Goal: Task Accomplishment & Management: Use online tool/utility

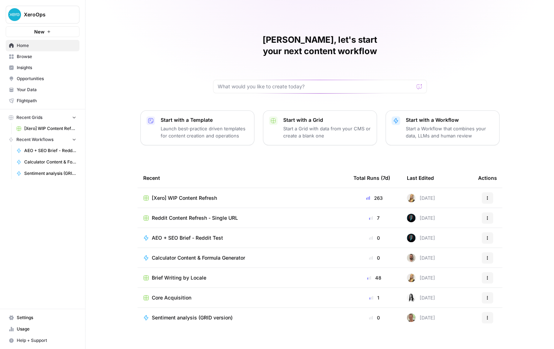
click at [52, 57] on span "Browse" at bounding box center [47, 56] width 60 height 6
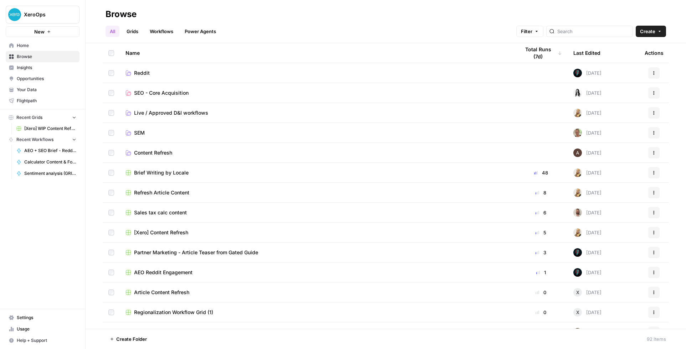
click at [153, 152] on span "Content Refresh" at bounding box center [153, 152] width 38 height 7
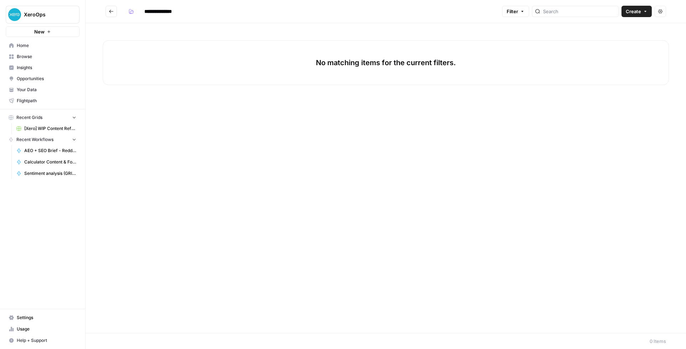
click at [112, 13] on icon "Go back" at bounding box center [111, 11] width 5 height 5
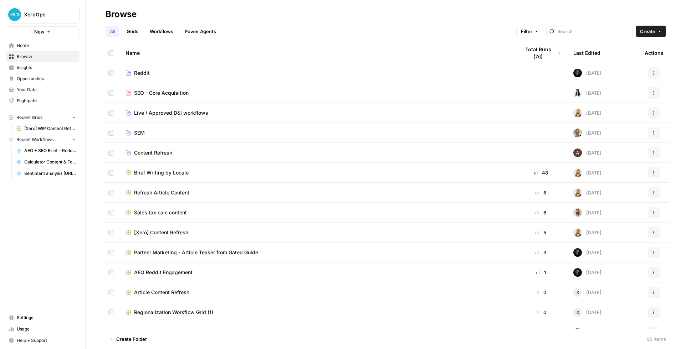
click at [131, 37] on header "Browse All Grids Workflows Power Agents Filter Create" at bounding box center [386, 21] width 600 height 43
click at [131, 34] on link "Grids" at bounding box center [132, 31] width 20 height 11
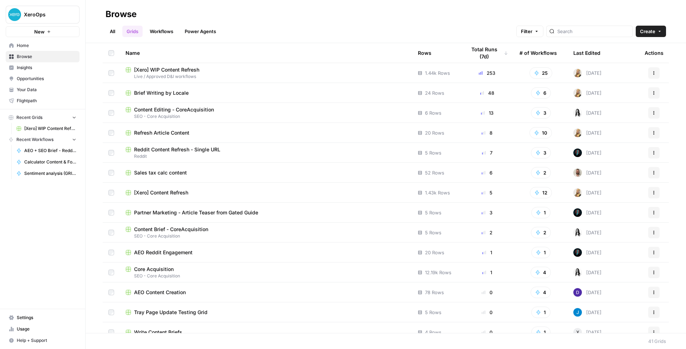
click at [163, 92] on span "Brief Writing by Locale" at bounding box center [161, 92] width 55 height 7
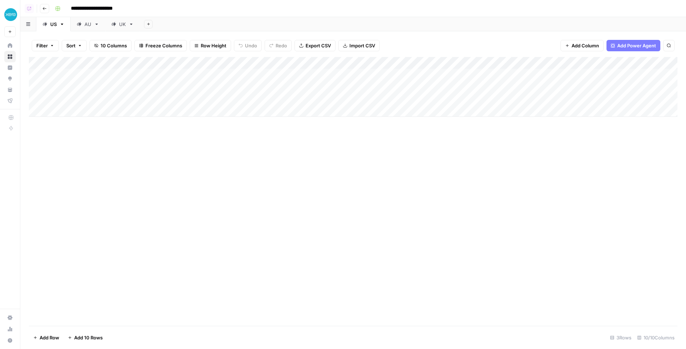
click at [83, 26] on div "AU" at bounding box center [84, 24] width 15 height 7
click at [117, 27] on div "UK" at bounding box center [118, 24] width 15 height 7
click at [48, 26] on div "US" at bounding box center [49, 24] width 14 height 7
click at [43, 9] on icon "button" at bounding box center [45, 8] width 4 height 3
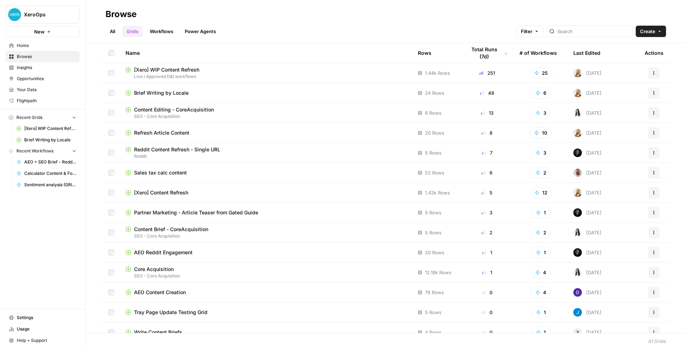
click at [211, 69] on div "[Xero] WIP Content Refresh" at bounding box center [265, 69] width 281 height 7
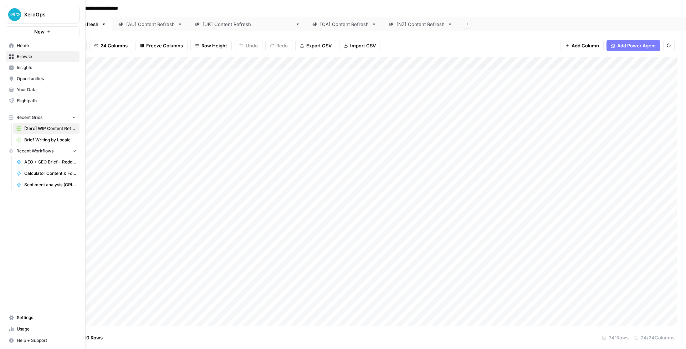
click at [32, 91] on span "Your Data" at bounding box center [47, 90] width 60 height 6
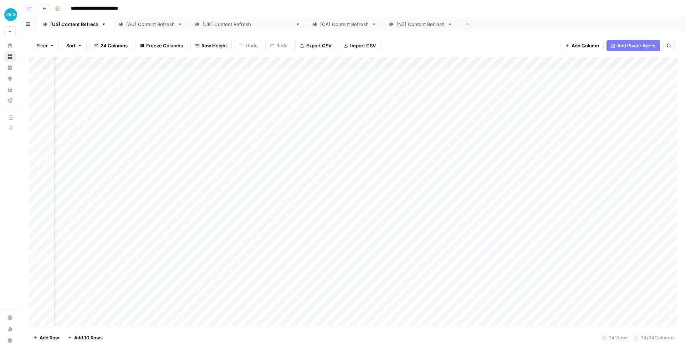
scroll to position [0, 219]
click at [308, 65] on div "Add Column" at bounding box center [353, 191] width 648 height 269
click at [397, 46] on div "Filter Sort 24 Columns Freeze Columns Row Height Undo Redo Export CSV Import CS…" at bounding box center [353, 45] width 648 height 23
click at [302, 61] on div "Add Column" at bounding box center [353, 191] width 648 height 269
click at [300, 134] on span "Edit Workflow" at bounding box center [318, 132] width 62 height 7
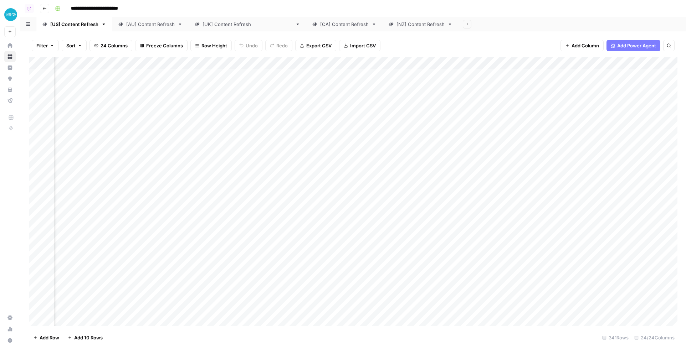
scroll to position [0, 495]
click at [275, 63] on div "Add Column" at bounding box center [353, 191] width 648 height 269
click at [283, 131] on span "Edit Workflow" at bounding box center [298, 132] width 62 height 7
click at [515, 75] on div "Add Column" at bounding box center [353, 191] width 648 height 269
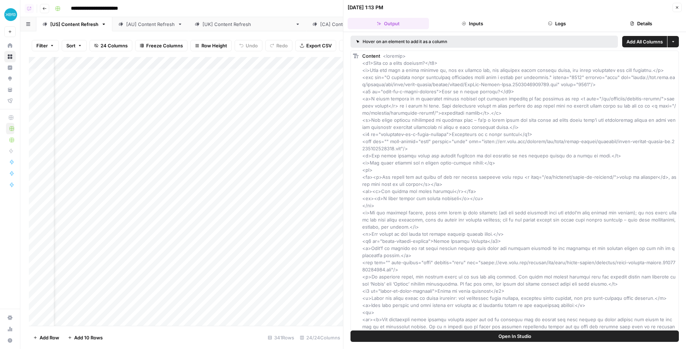
click at [554, 22] on button "Logs" at bounding box center [556, 23] width 81 height 11
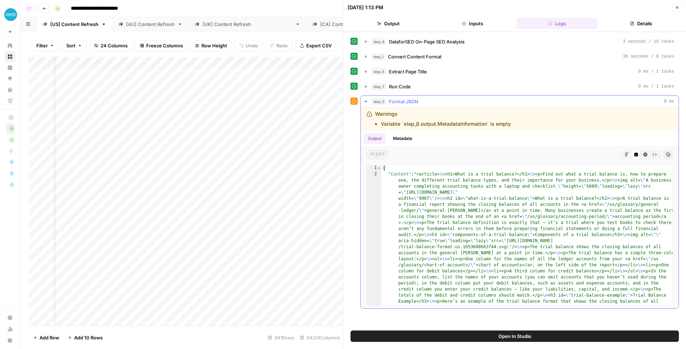
click at [364, 101] on icon "button" at bounding box center [365, 101] width 2 height 1
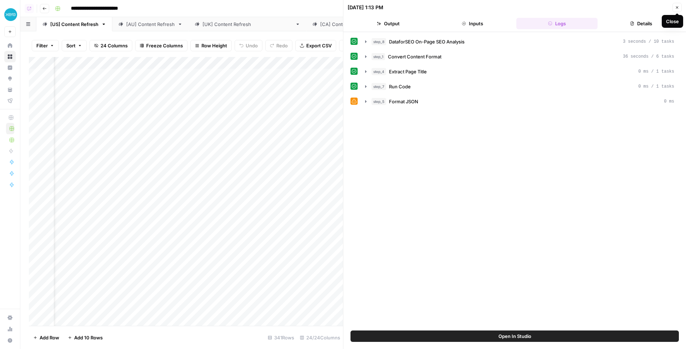
click at [554, 6] on icon "button" at bounding box center [677, 7] width 2 height 2
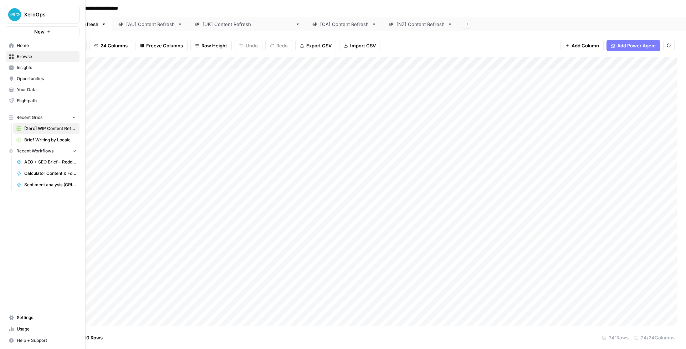
click at [42, 330] on span "Usage" at bounding box center [47, 329] width 60 height 6
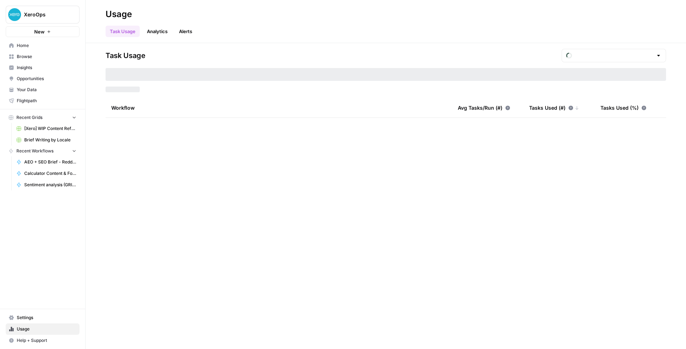
type input "September Tasks"
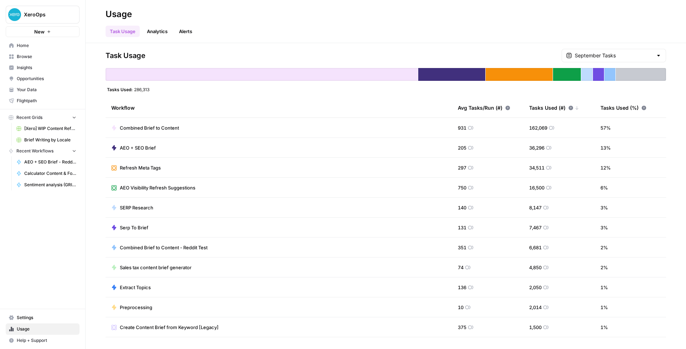
click at [313, 37] on div "Task Usage Analytics Alerts" at bounding box center [385, 28] width 560 height 17
click at [31, 47] on span "Home" at bounding box center [47, 45] width 60 height 6
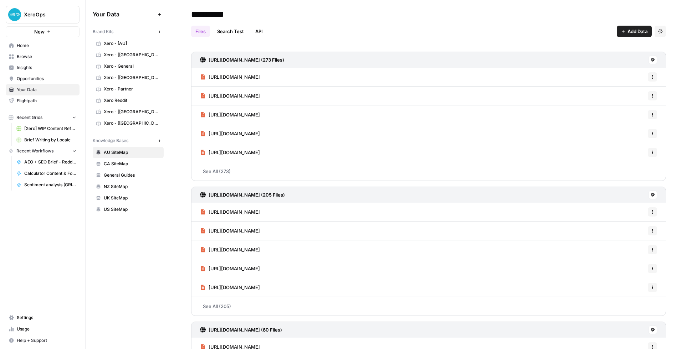
click at [127, 43] on span "Xero - [AU]" at bounding box center [132, 43] width 57 height 6
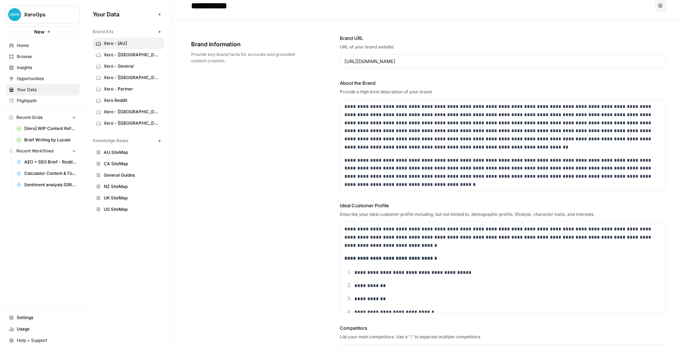
scroll to position [5, 0]
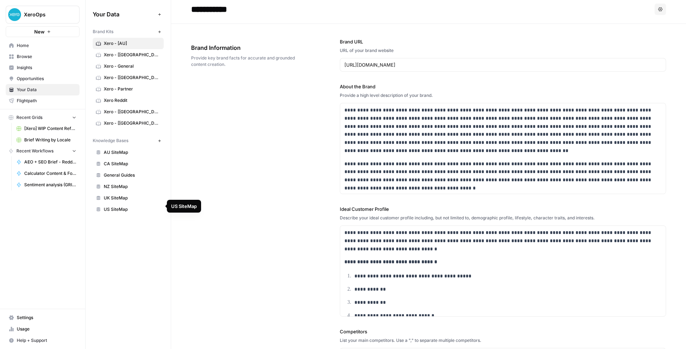
click at [151, 224] on div "Your Data Add Data Brand Kits New Xero - [AU] Xero - [CA] Xero - General Xero -…" at bounding box center [128, 174] width 85 height 349
click at [158, 139] on icon "button" at bounding box center [160, 141] width 4 height 4
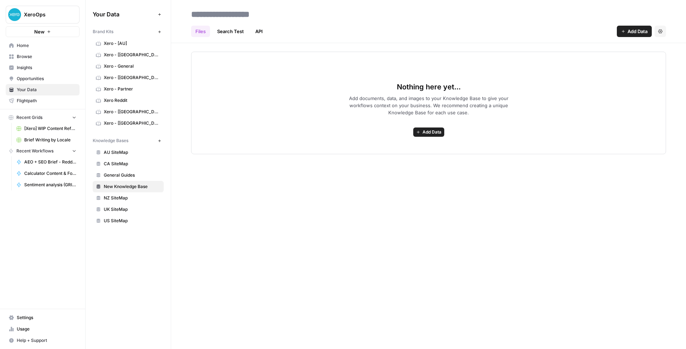
click at [406, 48] on div "Nothing here yet... Add documents, data, and images to your Knowledge Base to g…" at bounding box center [428, 98] width 515 height 111
click at [425, 130] on span "Add Data" at bounding box center [431, 132] width 19 height 6
click at [263, 35] on link "API" at bounding box center [259, 31] width 16 height 11
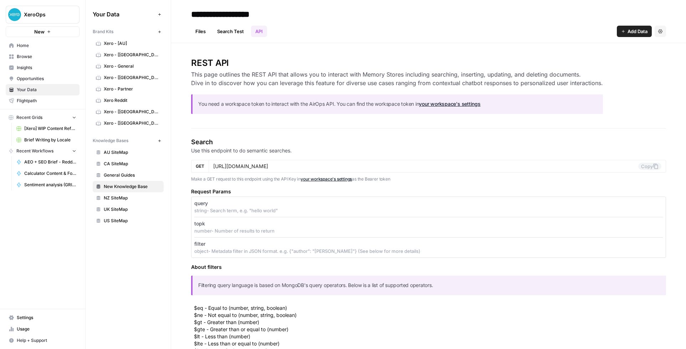
click at [661, 21] on div "Files Search Test API Add Data Settings" at bounding box center [428, 28] width 475 height 17
click at [660, 31] on icon "button" at bounding box center [660, 31] width 4 height 4
click at [643, 48] on span "Delete Knowledge Base" at bounding box center [630, 48] width 53 height 7
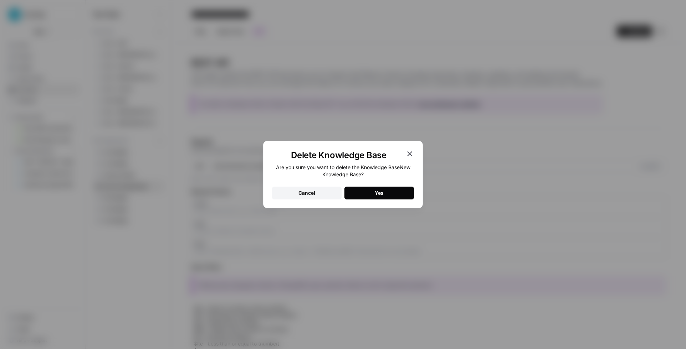
click at [380, 196] on div "Yes" at bounding box center [379, 193] width 9 height 7
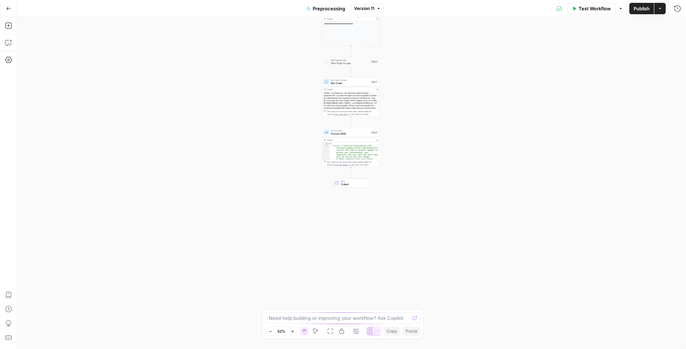
drag, startPoint x: 291, startPoint y: 174, endPoint x: 289, endPoint y: 26, distance: 147.2
click at [289, 26] on div "**********" at bounding box center [351, 183] width 669 height 332
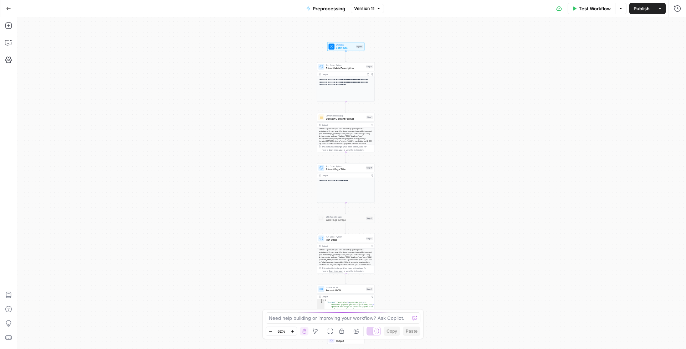
drag, startPoint x: 288, startPoint y: 36, endPoint x: 284, endPoint y: 194, distance: 157.2
click at [284, 194] on div "**********" at bounding box center [351, 183] width 669 height 332
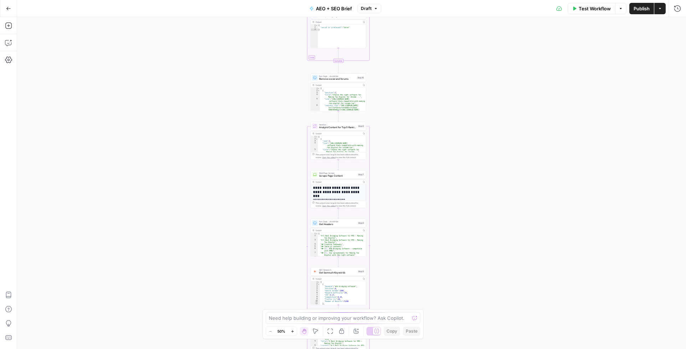
drag, startPoint x: 277, startPoint y: 111, endPoint x: 257, endPoint y: 215, distance: 105.8
click at [257, 215] on div "Workflow Set Inputs Inputs Run Code · JavaScript Map Knowledge Base ID to Regio…" at bounding box center [351, 183] width 669 height 332
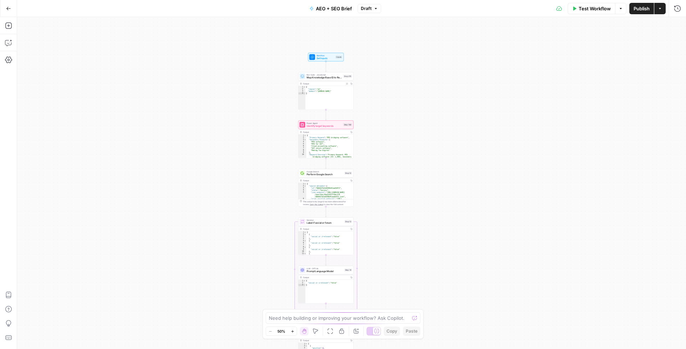
drag, startPoint x: 261, startPoint y: 68, endPoint x: 255, endPoint y: 310, distance: 241.7
click at [255, 310] on div "Workflow Set Inputs Inputs Run Code · JavaScript Map Knowledge Base ID to Regio…" at bounding box center [351, 183] width 669 height 332
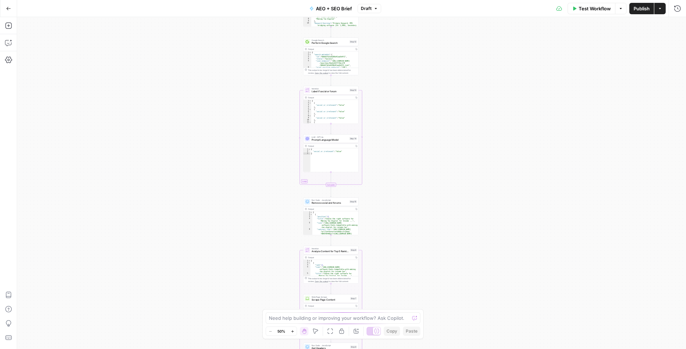
drag, startPoint x: 261, startPoint y: 239, endPoint x: 266, endPoint y: 88, distance: 150.9
click at [266, 88] on div "Workflow Set Inputs Inputs Run Code · JavaScript Map Knowledge Base ID to Regio…" at bounding box center [351, 183] width 669 height 332
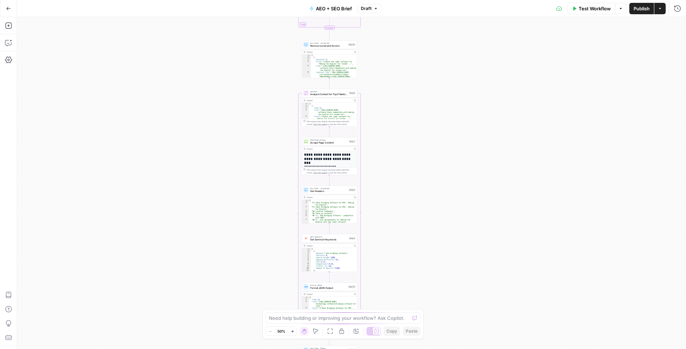
drag, startPoint x: 268, startPoint y: 194, endPoint x: 266, endPoint y: 43, distance: 150.4
click at [266, 43] on div "Workflow Set Inputs Inputs Run Code · JavaScript Map Knowledge Base ID to Regio…" at bounding box center [351, 183] width 669 height 332
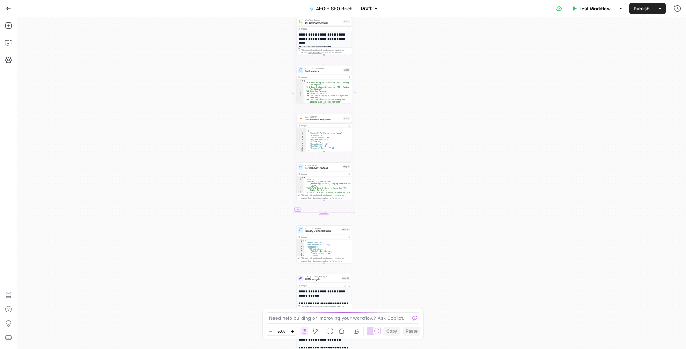
drag, startPoint x: 269, startPoint y: 195, endPoint x: 264, endPoint y: 69, distance: 125.6
click at [264, 70] on div "Workflow Set Inputs Inputs Run Code · JavaScript Map Knowledge Base ID to Regio…" at bounding box center [351, 183] width 669 height 332
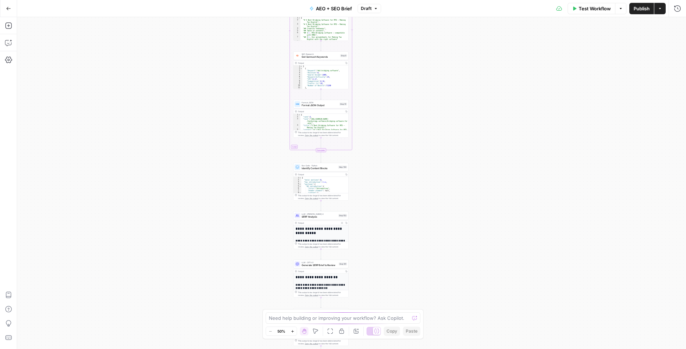
drag, startPoint x: 278, startPoint y: 190, endPoint x: 270, endPoint y: 62, distance: 127.9
click at [271, 62] on div "Workflow Set Inputs Inputs Run Code · JavaScript Map Knowledge Base ID to Regio…" at bounding box center [351, 183] width 669 height 332
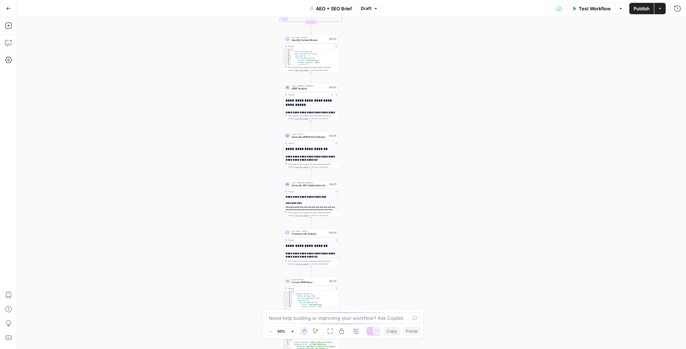
drag, startPoint x: 278, startPoint y: 216, endPoint x: 274, endPoint y: 80, distance: 136.2
click at [274, 80] on div "Workflow Set Inputs Inputs Run Code · JavaScript Map Knowledge Base ID to Regio…" at bounding box center [351, 183] width 669 height 332
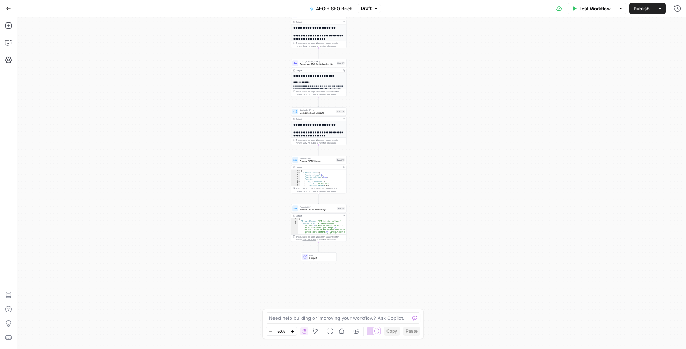
drag, startPoint x: 273, startPoint y: 189, endPoint x: 279, endPoint y: 147, distance: 42.7
click at [279, 147] on div "Workflow Set Inputs Inputs Run Code · JavaScript Map Knowledge Base ID to Regio…" at bounding box center [351, 183] width 669 height 332
click at [8, 43] on icon "button" at bounding box center [8, 43] width 2 height 0
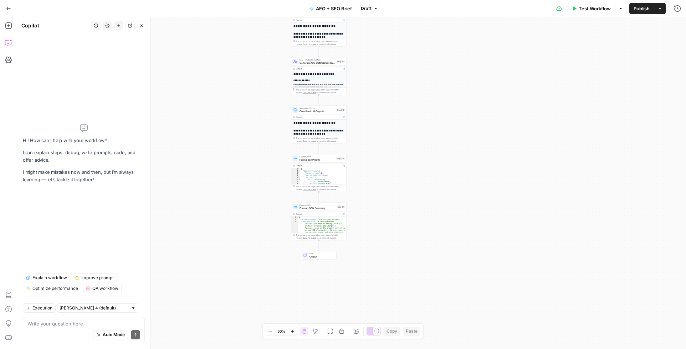
click at [47, 276] on span "Explain workflow" at bounding box center [49, 278] width 35 height 6
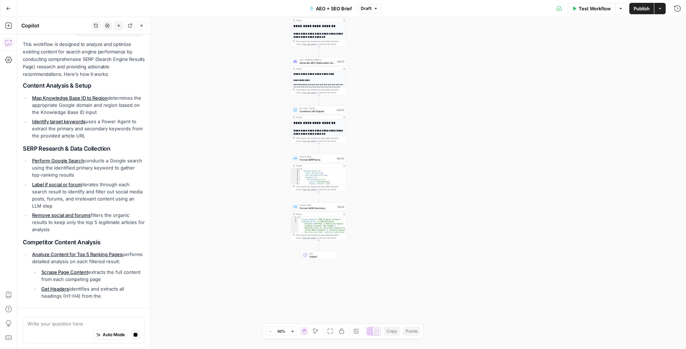
scroll to position [83, 0]
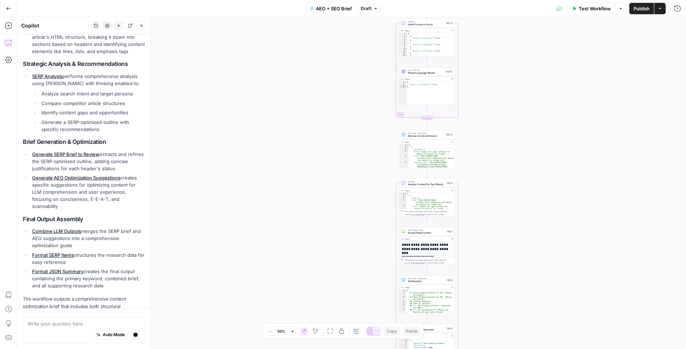
click at [76, 328] on div "Auto Mode Stop generating" at bounding box center [83, 336] width 113 height 16
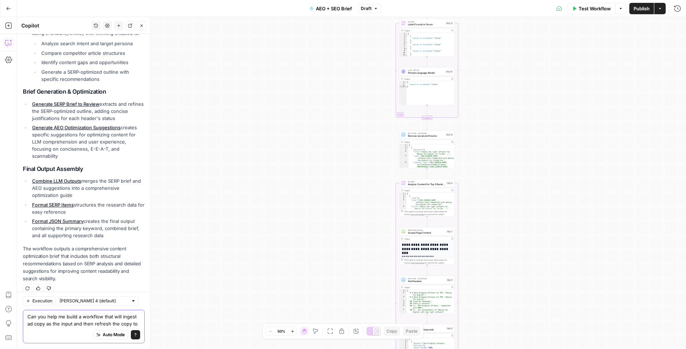
scroll to position [448, 0]
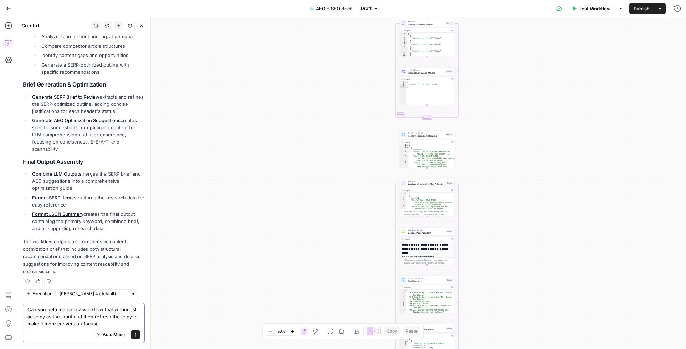
type textarea "Can you help me build a workflow that will ingest ad copy as the input and then…"
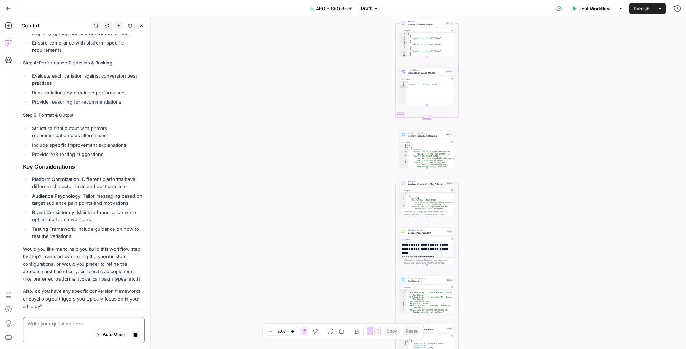
scroll to position [1116, 0]
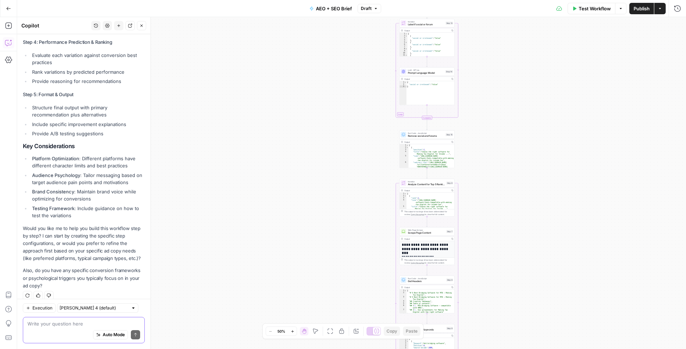
click at [62, 327] on textarea at bounding box center [83, 323] width 113 height 7
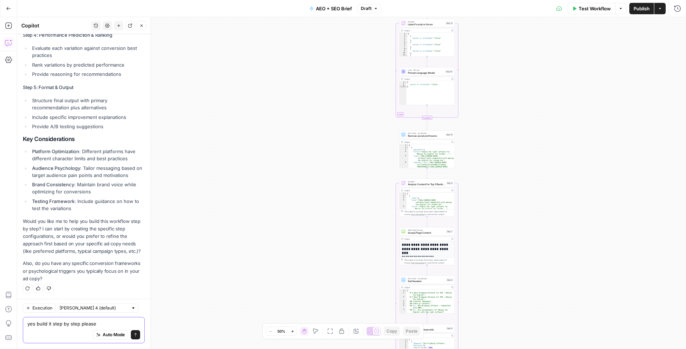
scroll to position [1130, 0]
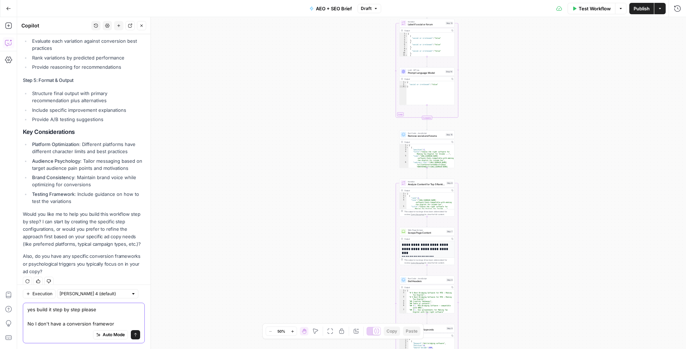
type textarea "yes build it step by step please No I don't have a conversion framework"
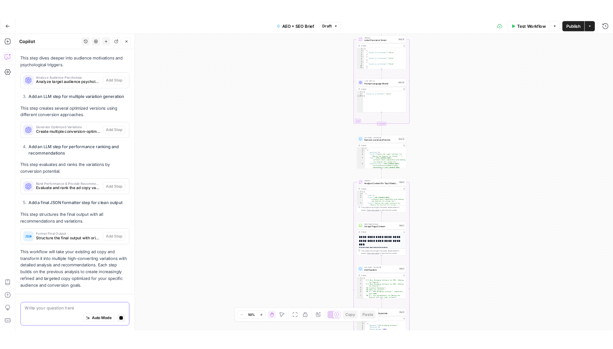
scroll to position [1868, 0]
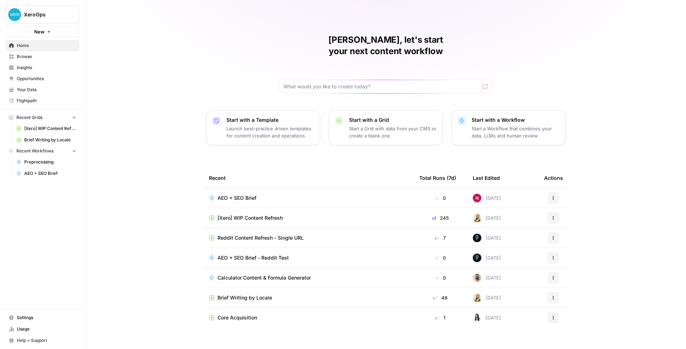
click at [506, 125] on p "Start a Workflow that combines your data, LLMs and human review" at bounding box center [516, 132] width 88 height 14
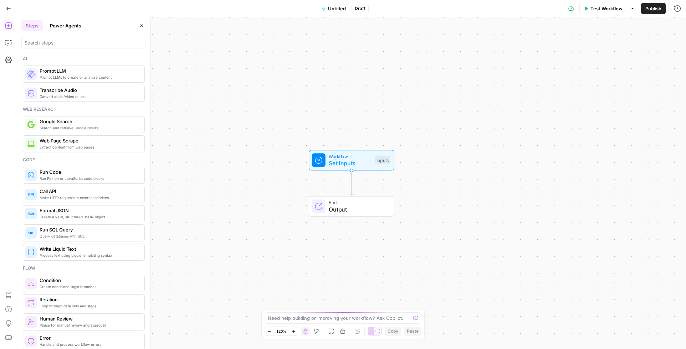
click at [499, 62] on div "Workflow Set Inputs Inputs End Output" at bounding box center [351, 183] width 669 height 332
